Goal: Task Accomplishment & Management: Manage account settings

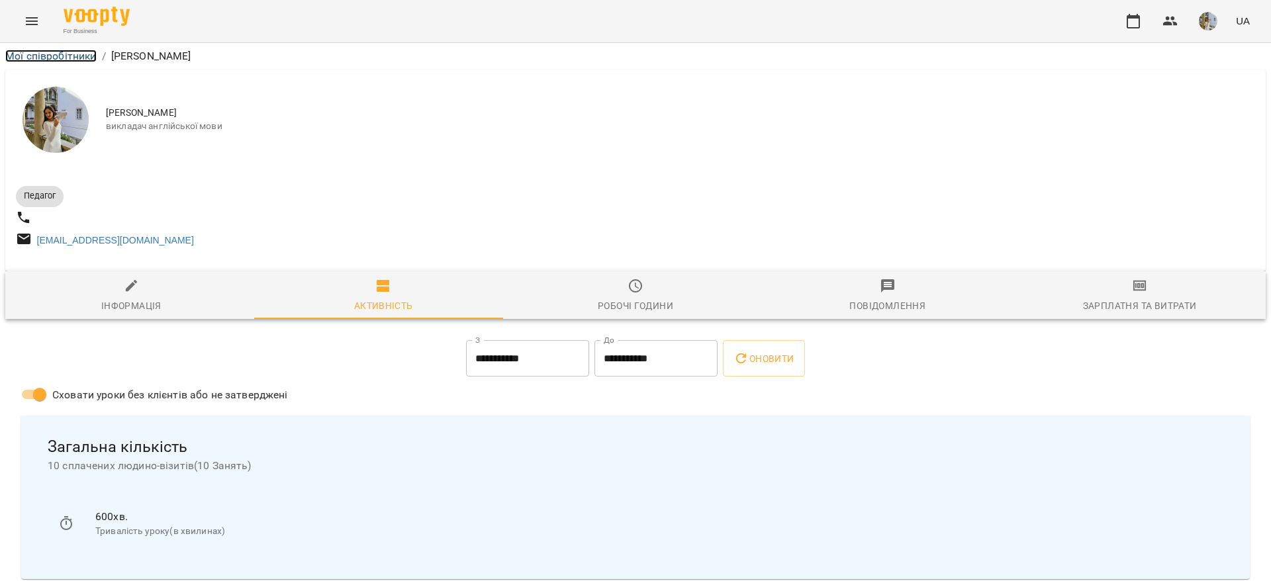
click at [52, 56] on link "Мої співробітники" at bounding box center [50, 56] width 91 height 13
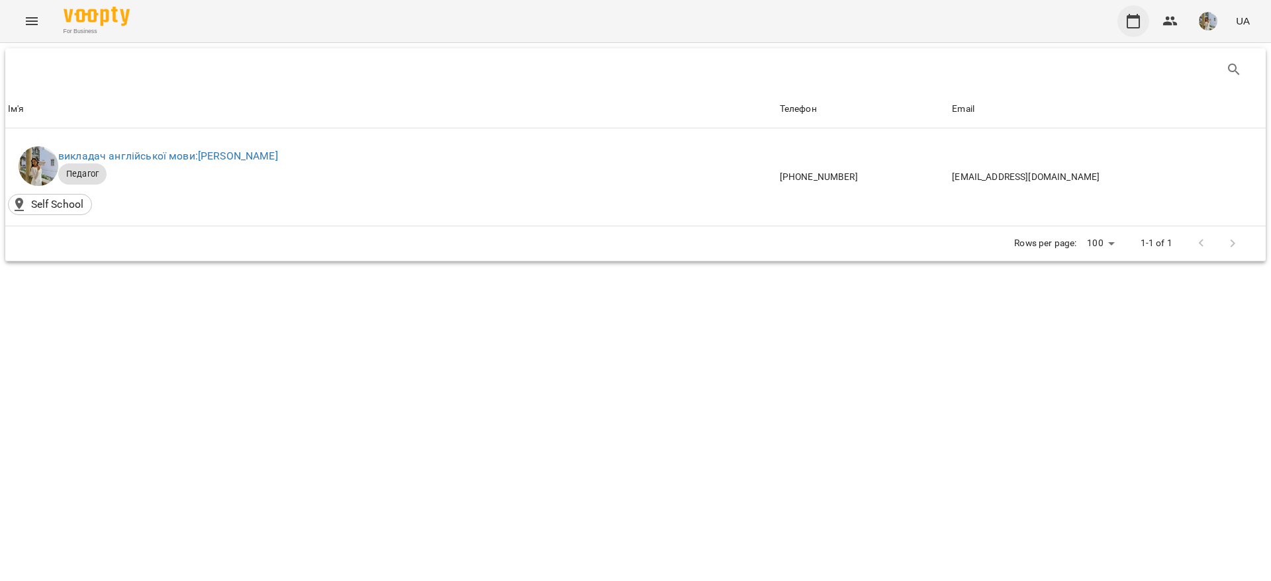
click at [1123, 18] on button "button" at bounding box center [1134, 21] width 32 height 32
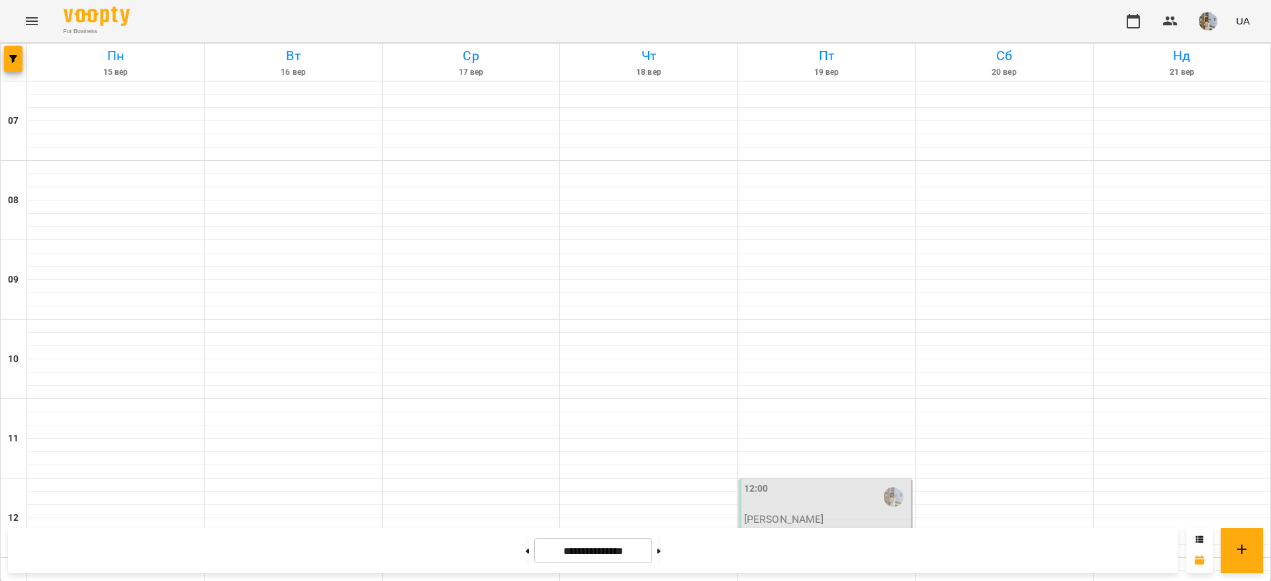
scroll to position [795, 0]
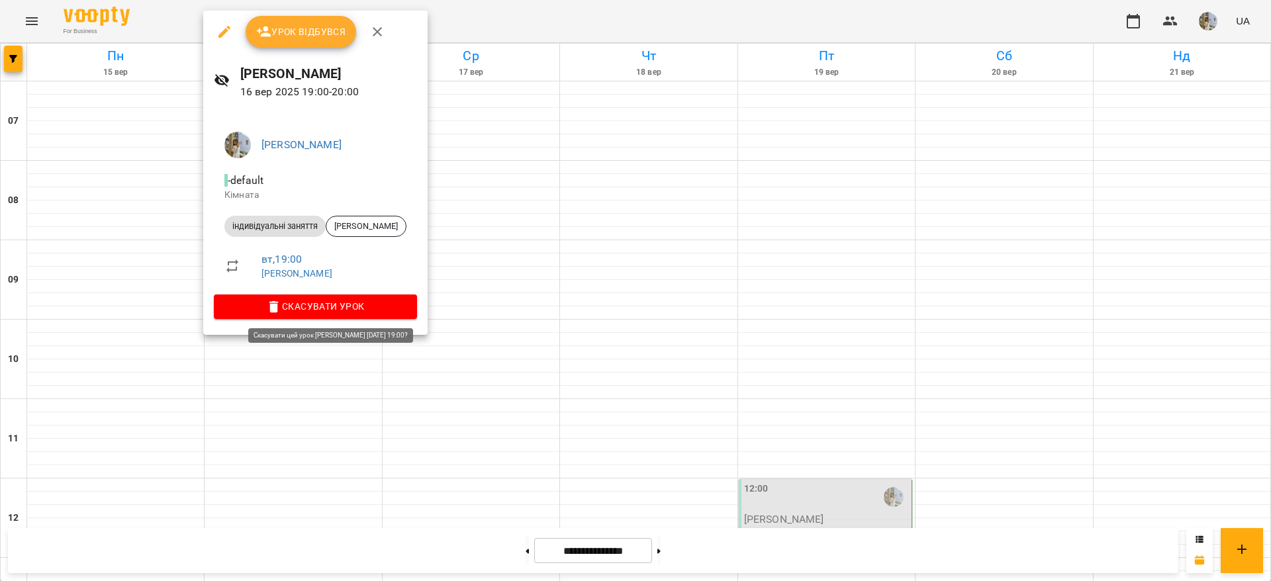
click at [335, 306] on span "Скасувати Урок" at bounding box center [315, 307] width 182 height 16
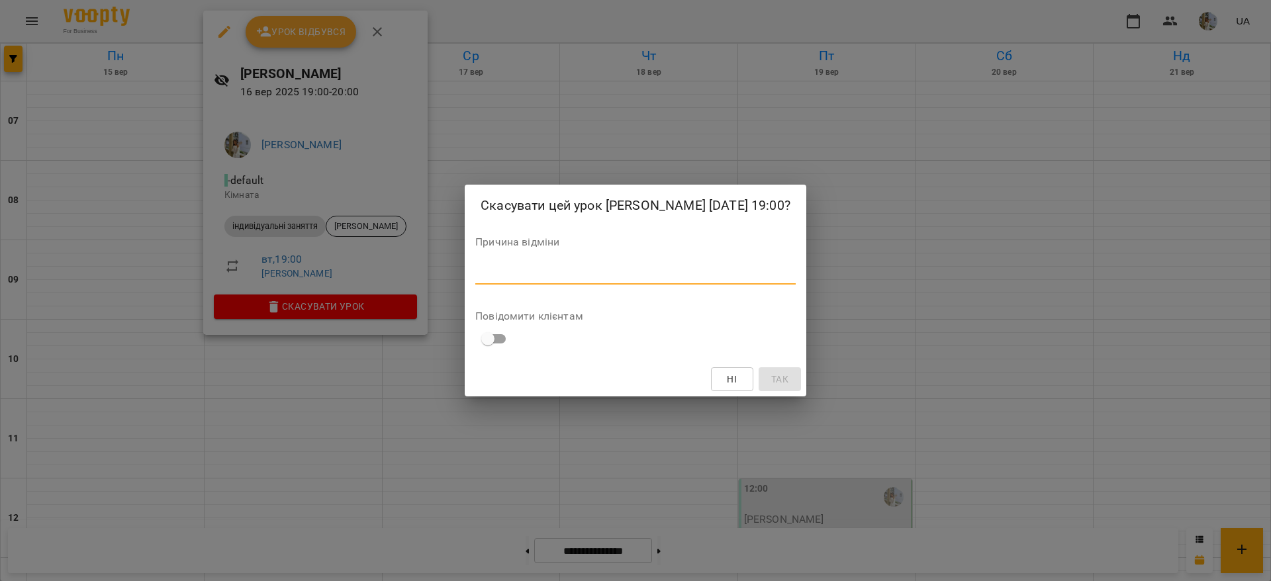
click at [503, 280] on textarea at bounding box center [635, 273] width 320 height 13
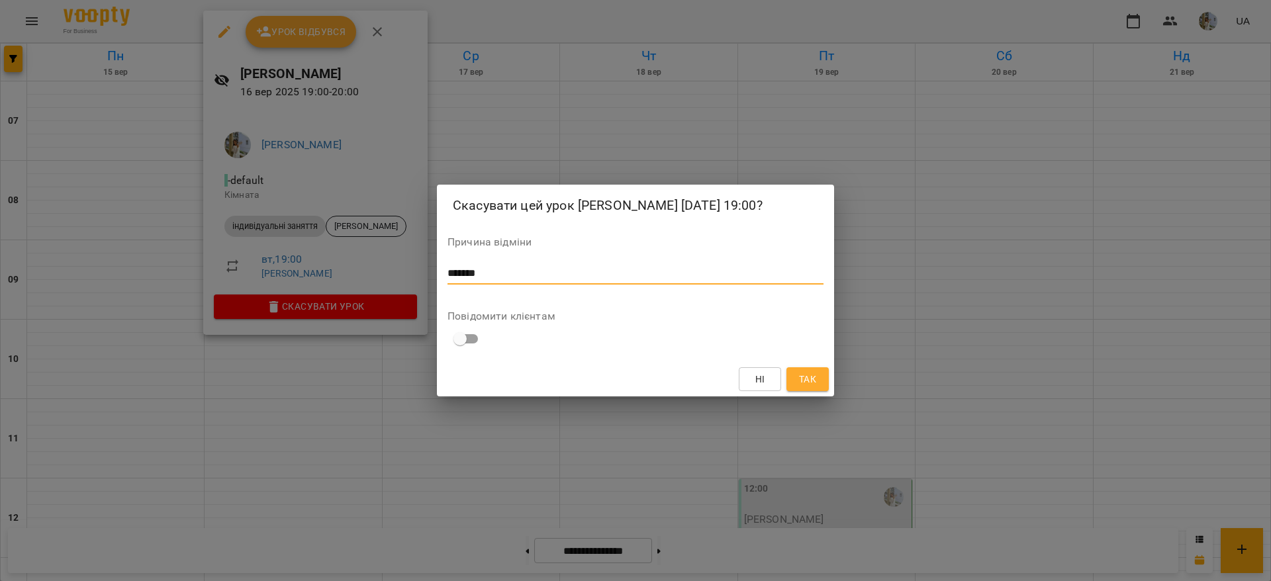
type textarea "*******"
click at [810, 381] on button "Так" at bounding box center [808, 379] width 42 height 24
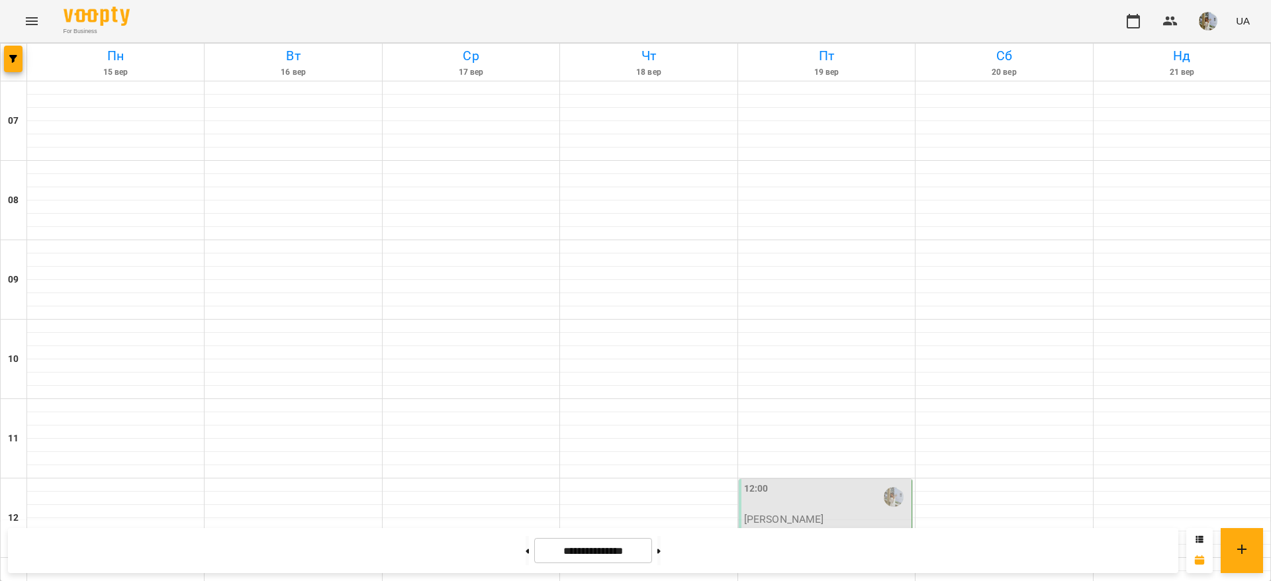
scroll to position [0, 0]
